Goal: Transaction & Acquisition: Purchase product/service

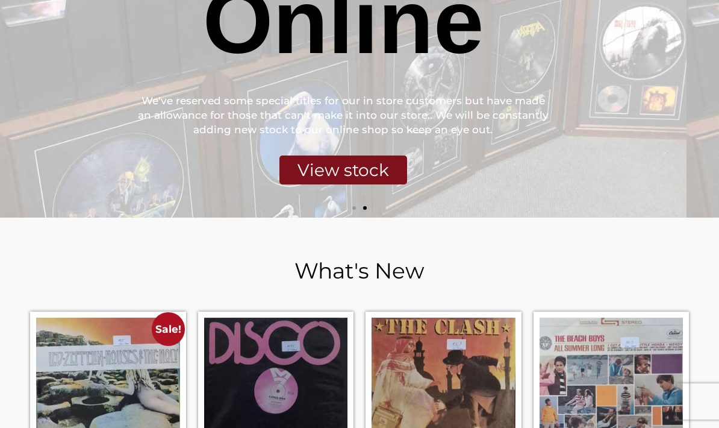
scroll to position [319, 0]
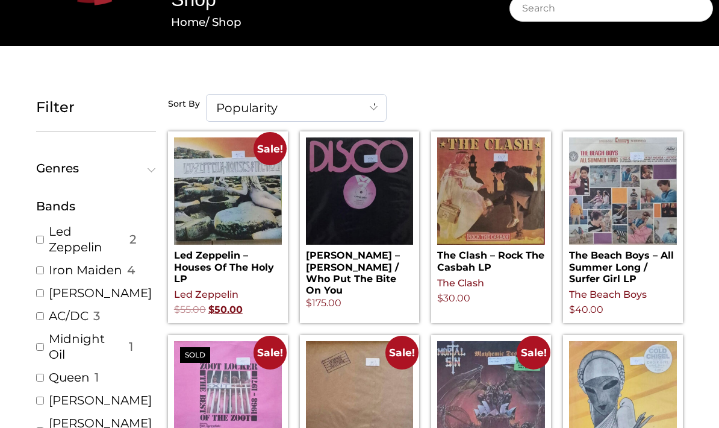
scroll to position [167, 0]
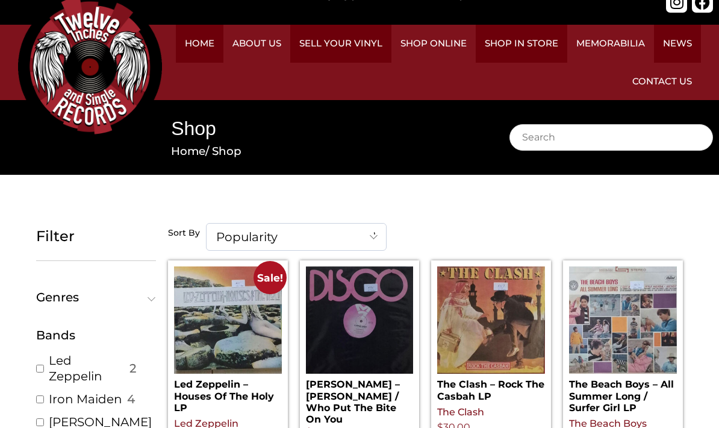
scroll to position [0, 0]
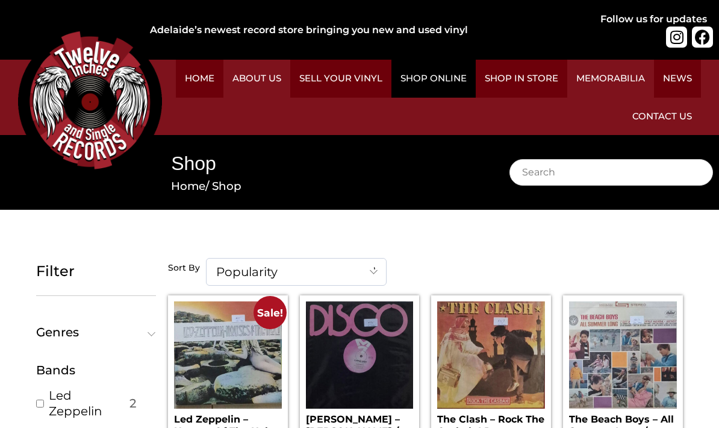
click at [476, 71] on link "Shop Online" at bounding box center [433, 79] width 84 height 38
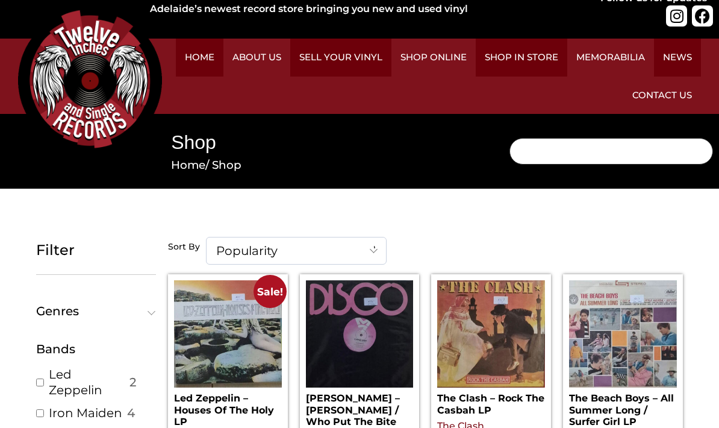
click at [509, 138] on input "Search" at bounding box center [611, 151] width 204 height 26
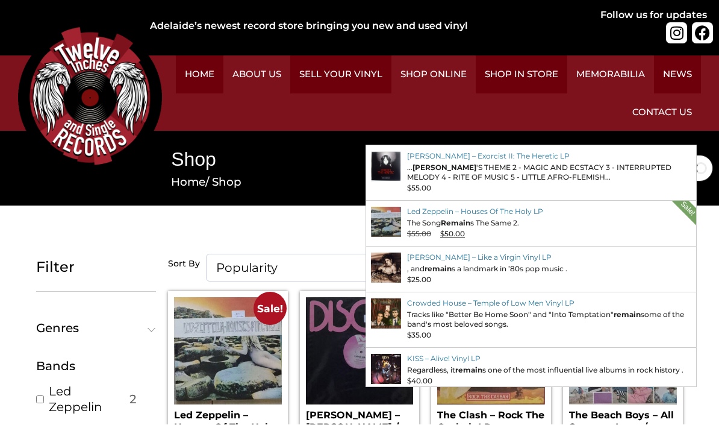
type input "R"
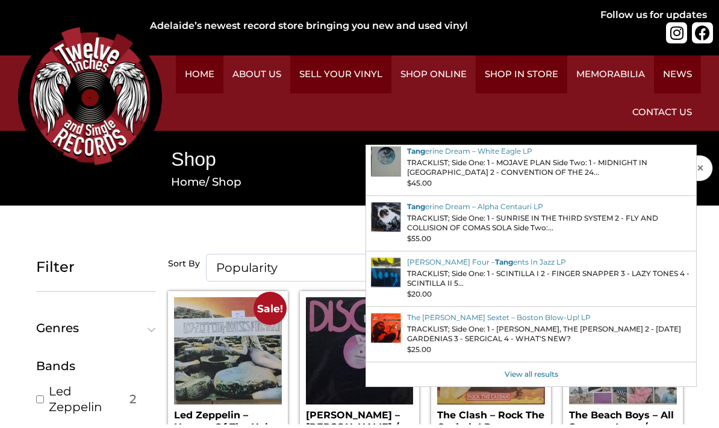
scroll to position [116, 0]
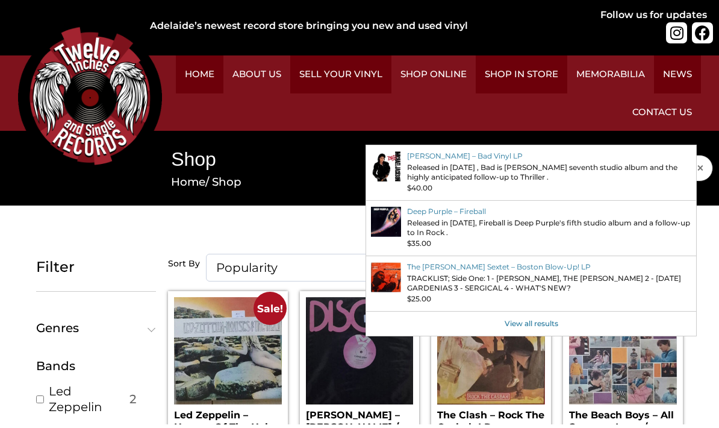
type input "W"
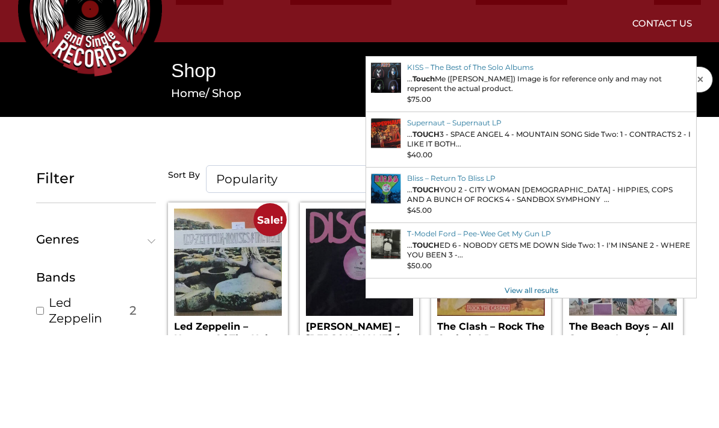
type input "Torcha"
click at [696, 165] on span "×" at bounding box center [704, 172] width 17 height 14
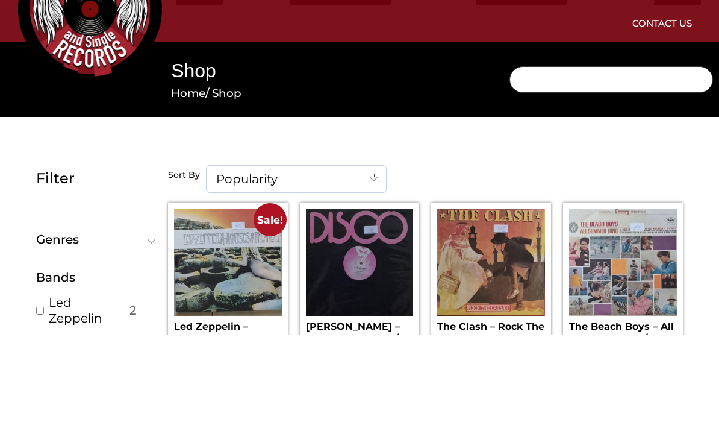
scroll to position [93, 0]
